Goal: Transaction & Acquisition: Purchase product/service

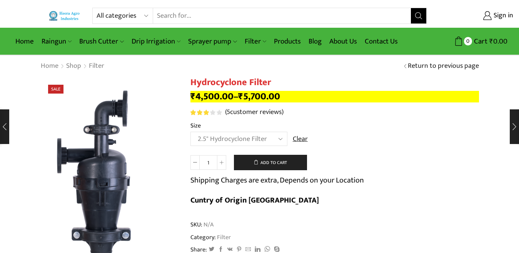
select select "2.5" Hydrocyclone Filter"
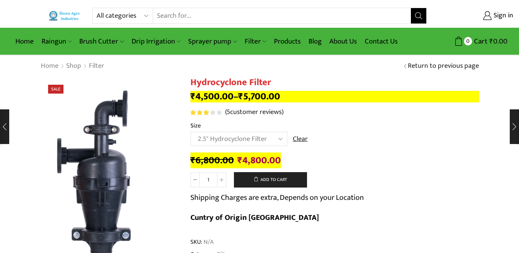
click at [113, 17] on select "All categories Accessories Air Release Valve Brush Cutter Domestic Use Drip Irr…" at bounding box center [125, 15] width 57 height 15
select select "drip-irrigation"
click at [97, 8] on select "All categories Accessories Air Release Valve Brush Cutter Domestic Use Drip Irr…" at bounding box center [125, 15] width 57 height 15
click at [417, 16] on icon "Search button" at bounding box center [418, 15] width 7 height 7
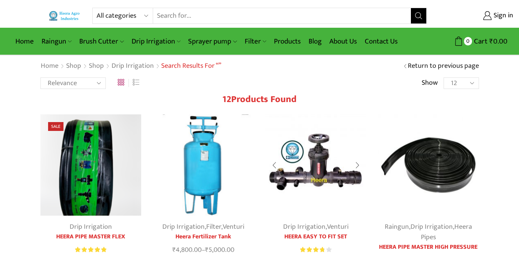
click at [315, 150] on img at bounding box center [316, 164] width 101 height 101
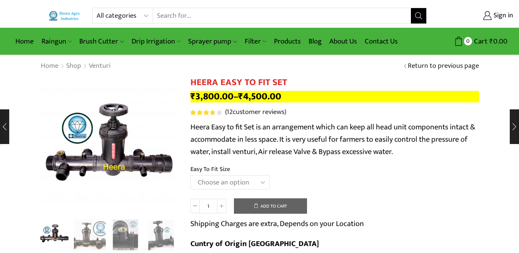
click at [204, 181] on select "Choose an option 2" Easy To Fit 2.5" Easy To Fit 3" Easy To Fit" at bounding box center [230, 182] width 79 height 14
select select "3" Easy To Fit"
click at [191, 175] on select "Choose an option 2" Easy To Fit 2.5" Easy To Fit 3" Easy To Fit" at bounding box center [230, 182] width 79 height 14
